Goal: Task Accomplishment & Management: Manage account settings

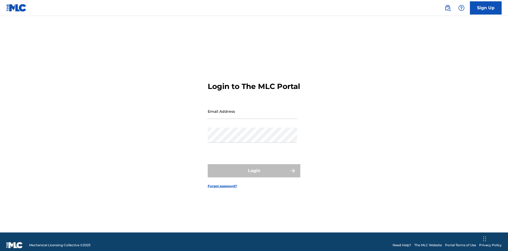
scroll to position [7, 0]
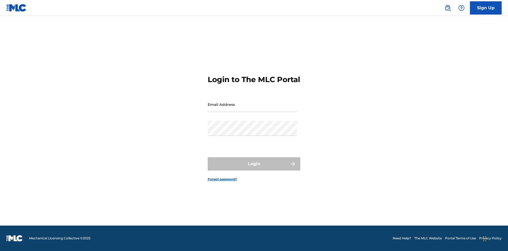
click at [252, 109] on input "Email Address" at bounding box center [252, 104] width 89 height 15
type input "[EMAIL_ADDRESS][DOMAIN_NAME]"
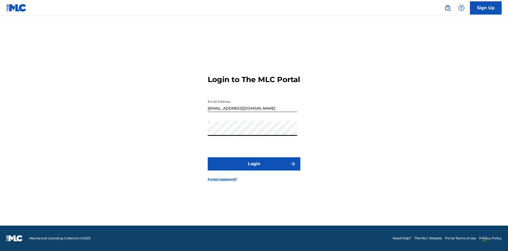
click at [254, 168] on button "Login" at bounding box center [254, 163] width 93 height 13
